Goal: Find specific fact: Find specific fact

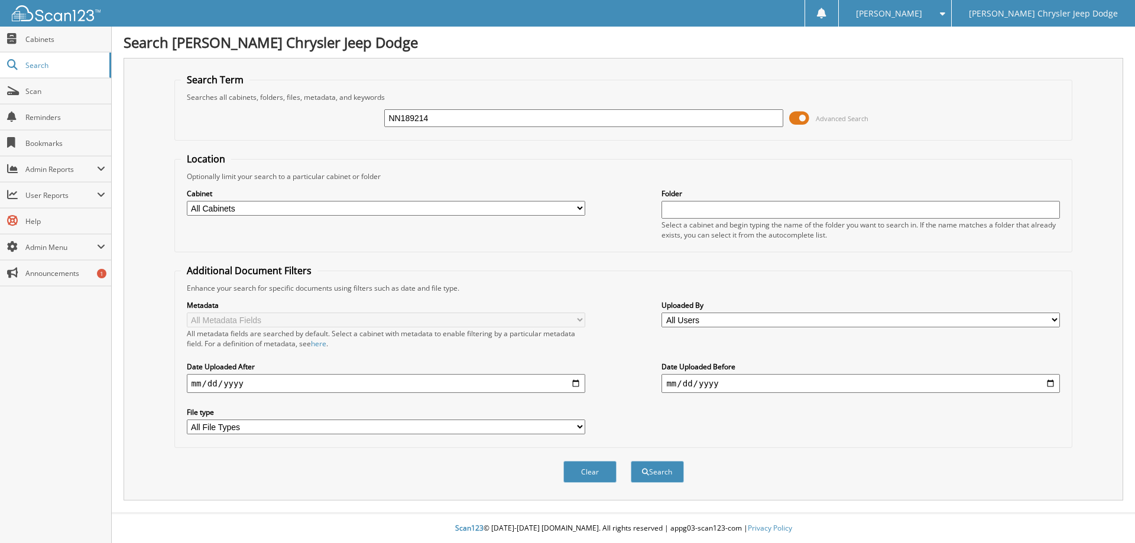
type input "NN189214"
click at [631, 461] on button "Search" at bounding box center [657, 472] width 53 height 22
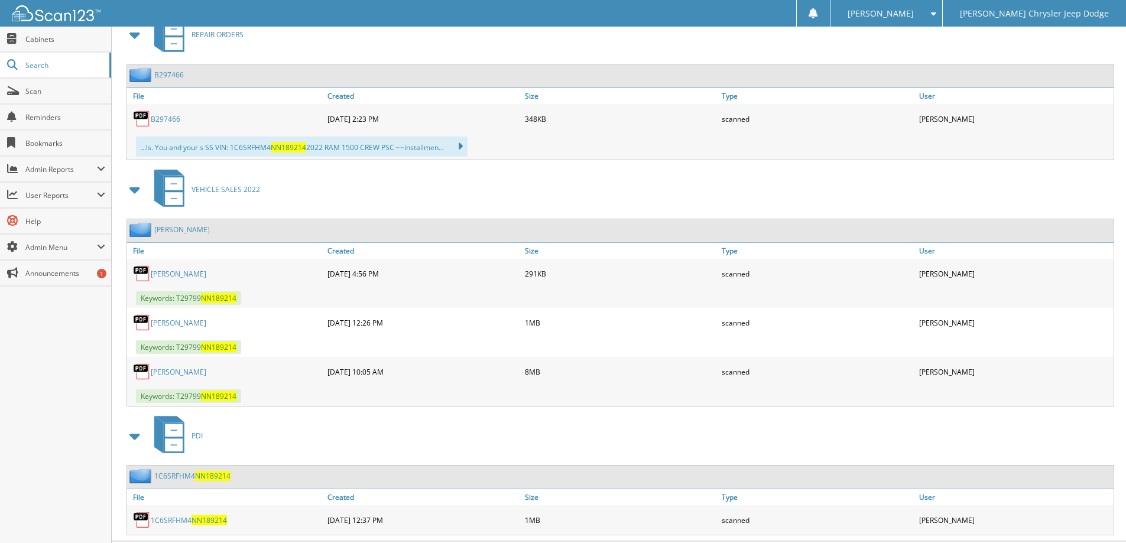
scroll to position [565, 0]
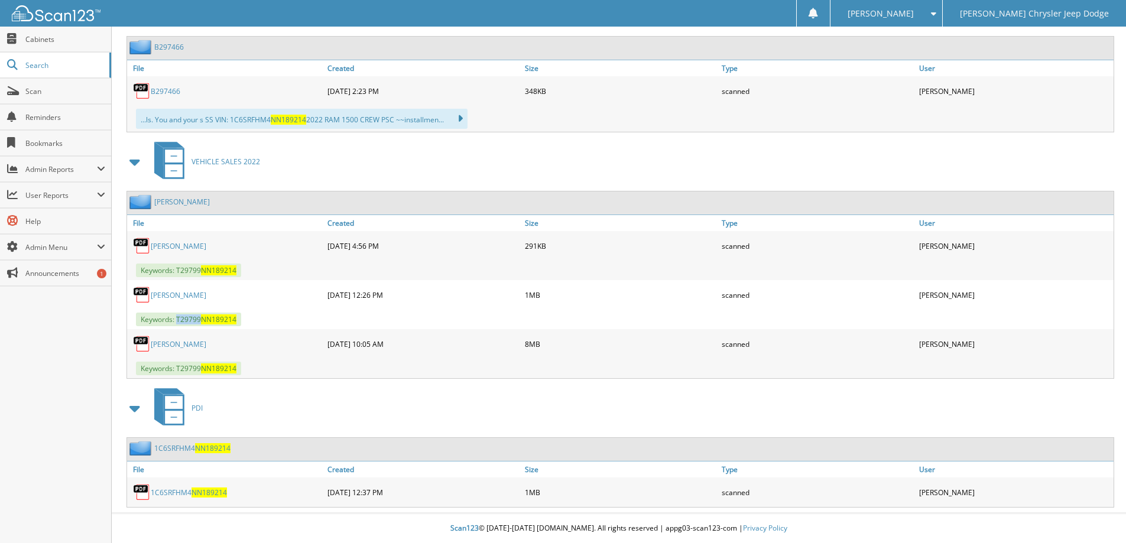
drag, startPoint x: 199, startPoint y: 320, endPoint x: 178, endPoint y: 319, distance: 20.7
click at [178, 319] on span "Keywords: T29799 NN189214" at bounding box center [188, 320] width 105 height 14
copy span "T29799"
